Goal: Navigation & Orientation: Find specific page/section

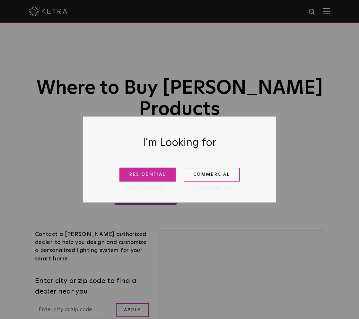
click at [156, 177] on link "Residential" at bounding box center [148, 175] width 56 height 14
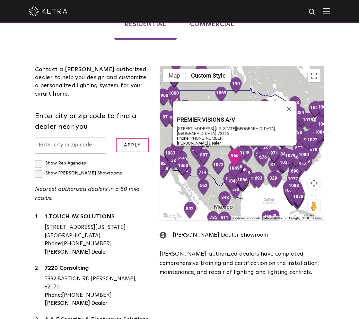
scroll to position [169, 0]
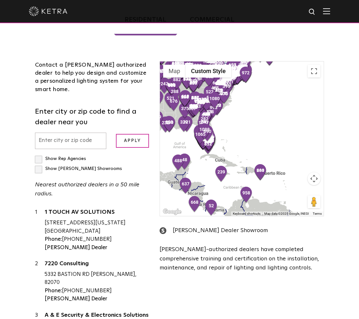
drag, startPoint x: 279, startPoint y: 155, endPoint x: 239, endPoint y: 98, distance: 69.2
click at [237, 89] on div at bounding box center [242, 138] width 164 height 154
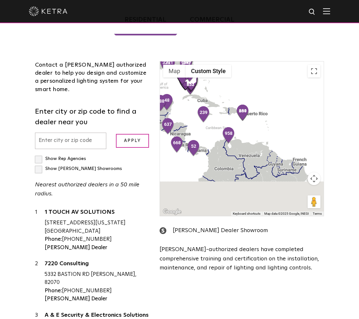
drag, startPoint x: 192, startPoint y: 90, endPoint x: 282, endPoint y: 153, distance: 110.1
click at [248, 111] on div at bounding box center [242, 138] width 164 height 154
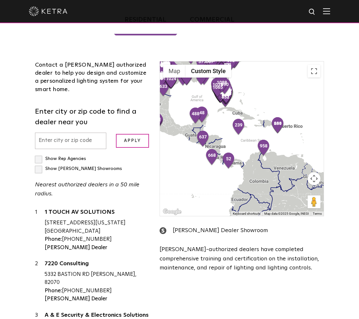
drag, startPoint x: 255, startPoint y: 133, endPoint x: 231, endPoint y: 111, distance: 32.8
click at [208, 92] on div at bounding box center [242, 138] width 164 height 154
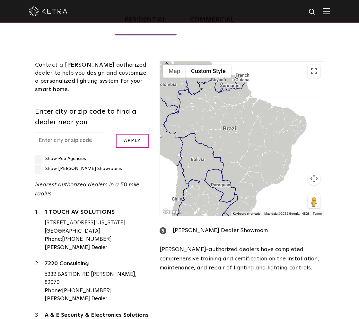
drag, startPoint x: 279, startPoint y: 160, endPoint x: 233, endPoint y: 103, distance: 73.2
click at [233, 103] on div at bounding box center [242, 138] width 164 height 154
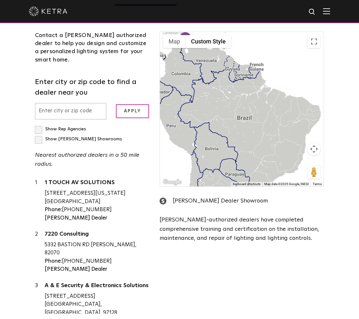
scroll to position [198, 0]
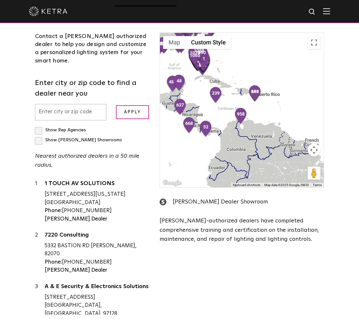
drag, startPoint x: 287, startPoint y: 153, endPoint x: 251, endPoint y: 105, distance: 60.4
click at [251, 105] on div at bounding box center [242, 110] width 164 height 154
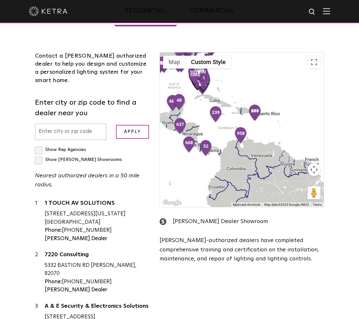
scroll to position [177, 0]
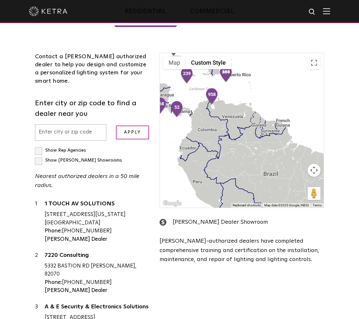
drag, startPoint x: 277, startPoint y: 150, endPoint x: 248, endPoint y: 110, distance: 49.7
click at [248, 110] on div at bounding box center [242, 130] width 164 height 154
click at [38, 148] on label "Show Rep Agencies" at bounding box center [60, 150] width 51 height 5
click at [38, 145] on input "Show Rep Agencies" at bounding box center [37, 147] width 4 height 4
checkbox input "true"
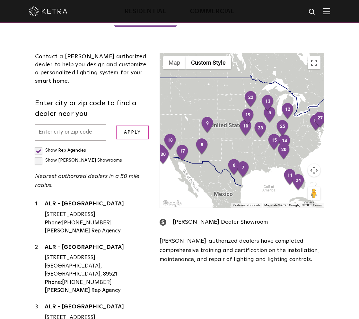
click at [38, 158] on label "Show [PERSON_NAME] Showrooms" at bounding box center [78, 160] width 87 height 5
click at [38, 145] on input "Show [PERSON_NAME] Showrooms" at bounding box center [37, 147] width 4 height 4
checkbox input "true"
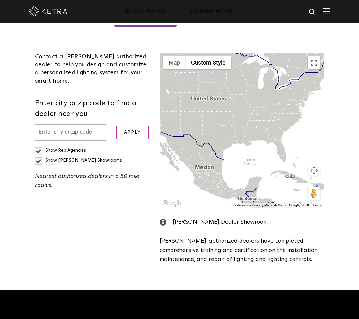
drag, startPoint x: 279, startPoint y: 174, endPoint x: 221, endPoint y: 91, distance: 100.9
click at [221, 91] on div at bounding box center [242, 130] width 164 height 154
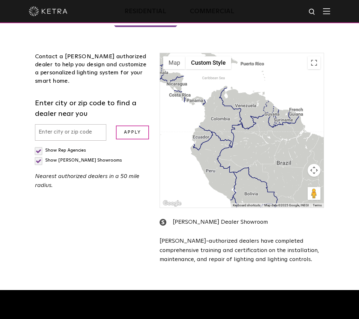
drag, startPoint x: 268, startPoint y: 148, endPoint x: 225, endPoint y: 91, distance: 71.1
click at [225, 91] on div at bounding box center [242, 130] width 164 height 154
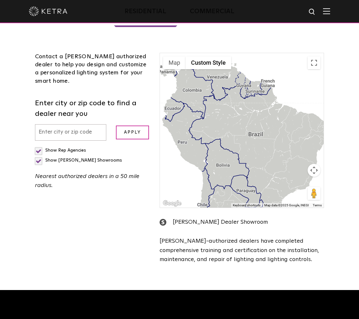
drag, startPoint x: 240, startPoint y: 104, endPoint x: 209, endPoint y: 74, distance: 43.0
click at [209, 74] on div at bounding box center [242, 130] width 164 height 154
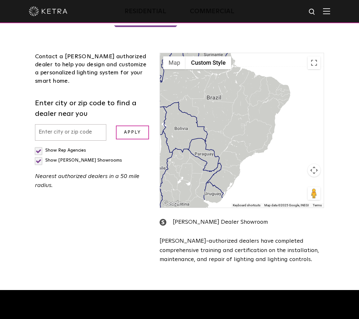
drag, startPoint x: 271, startPoint y: 147, endPoint x: 233, endPoint y: 114, distance: 50.6
click at [233, 114] on div at bounding box center [242, 130] width 164 height 154
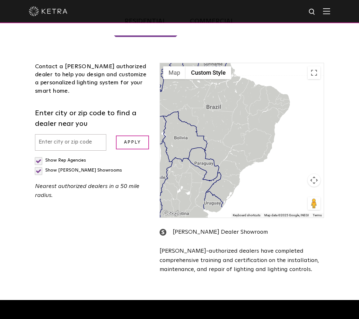
scroll to position [169, 0]
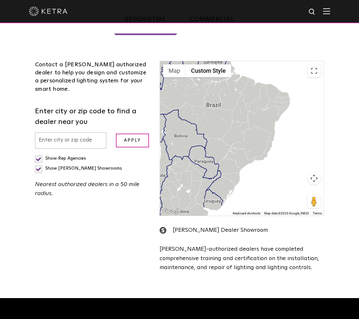
click at [79, 64] on div "Contact a [PERSON_NAME] authorized dealer to help you design and customize a pe…" at bounding box center [92, 77] width 115 height 32
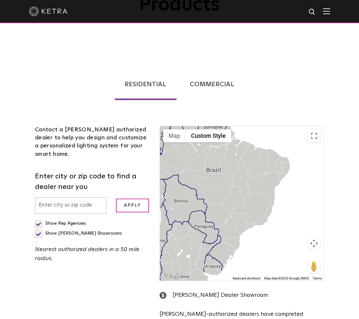
scroll to position [108, 0]
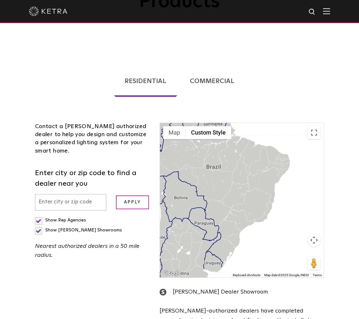
click at [59, 194] on input "text" at bounding box center [70, 202] width 71 height 16
type input "03265050"
click at [127, 195] on input "Apply" at bounding box center [132, 202] width 33 height 14
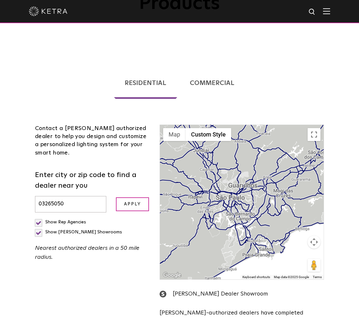
click at [38, 220] on label "Show Rep Agencies" at bounding box center [60, 222] width 51 height 5
click at [38, 217] on input "Show Rep Agencies" at bounding box center [37, 219] width 4 height 4
checkbox input "false"
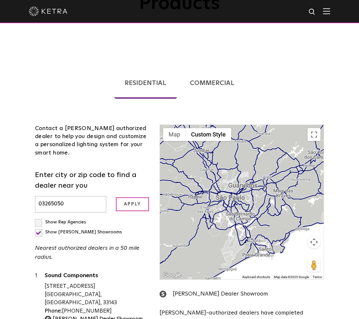
click at [39, 230] on label "Show [PERSON_NAME] Showrooms" at bounding box center [78, 232] width 87 height 5
click at [39, 217] on input "Show [PERSON_NAME] Showrooms" at bounding box center [37, 219] width 4 height 4
checkbox input "false"
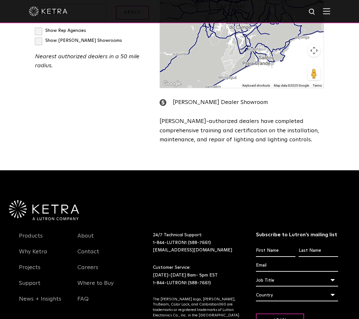
scroll to position [333, 0]
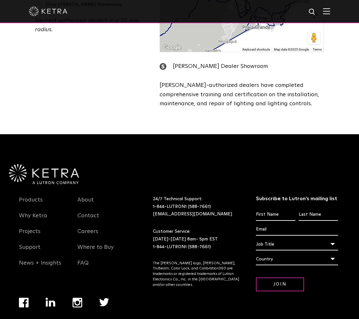
scroll to position [333, 0]
